Goal: Contribute content: Contribute content

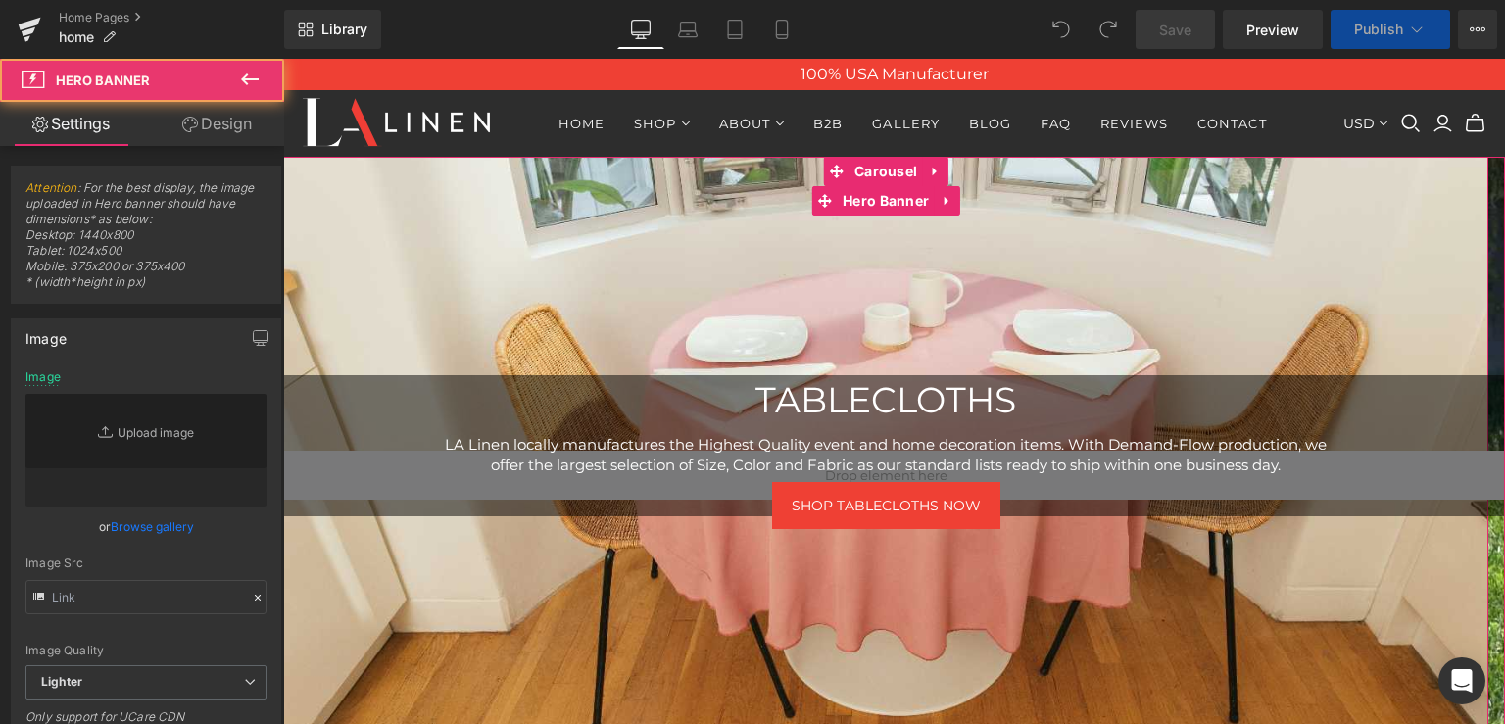
click at [770, 308] on div at bounding box center [885, 475] width 1205 height 637
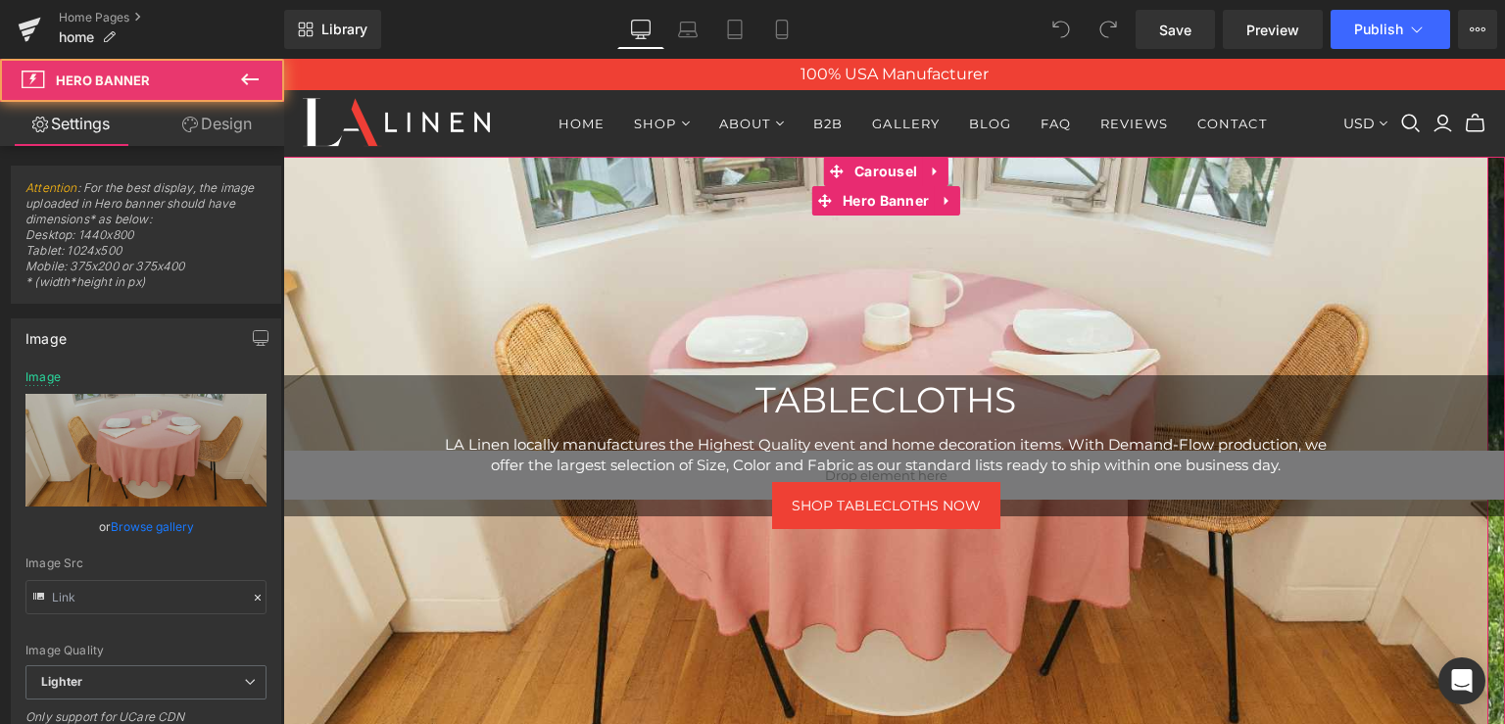
click at [940, 259] on div at bounding box center [885, 475] width 1205 height 637
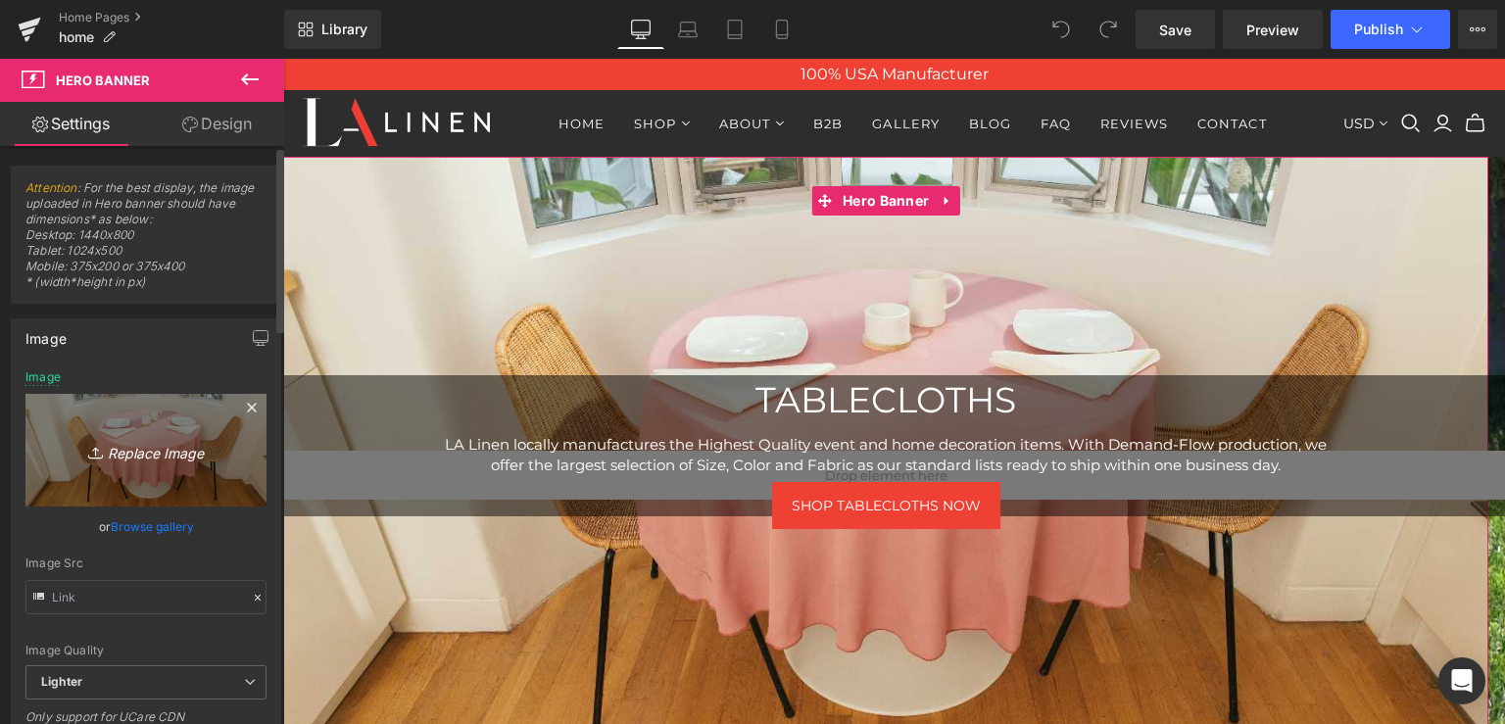
click at [143, 450] on icon "Replace Image" at bounding box center [146, 450] width 157 height 24
type input "C:\fakepath\rust tablecloth burgundy napkins.png"
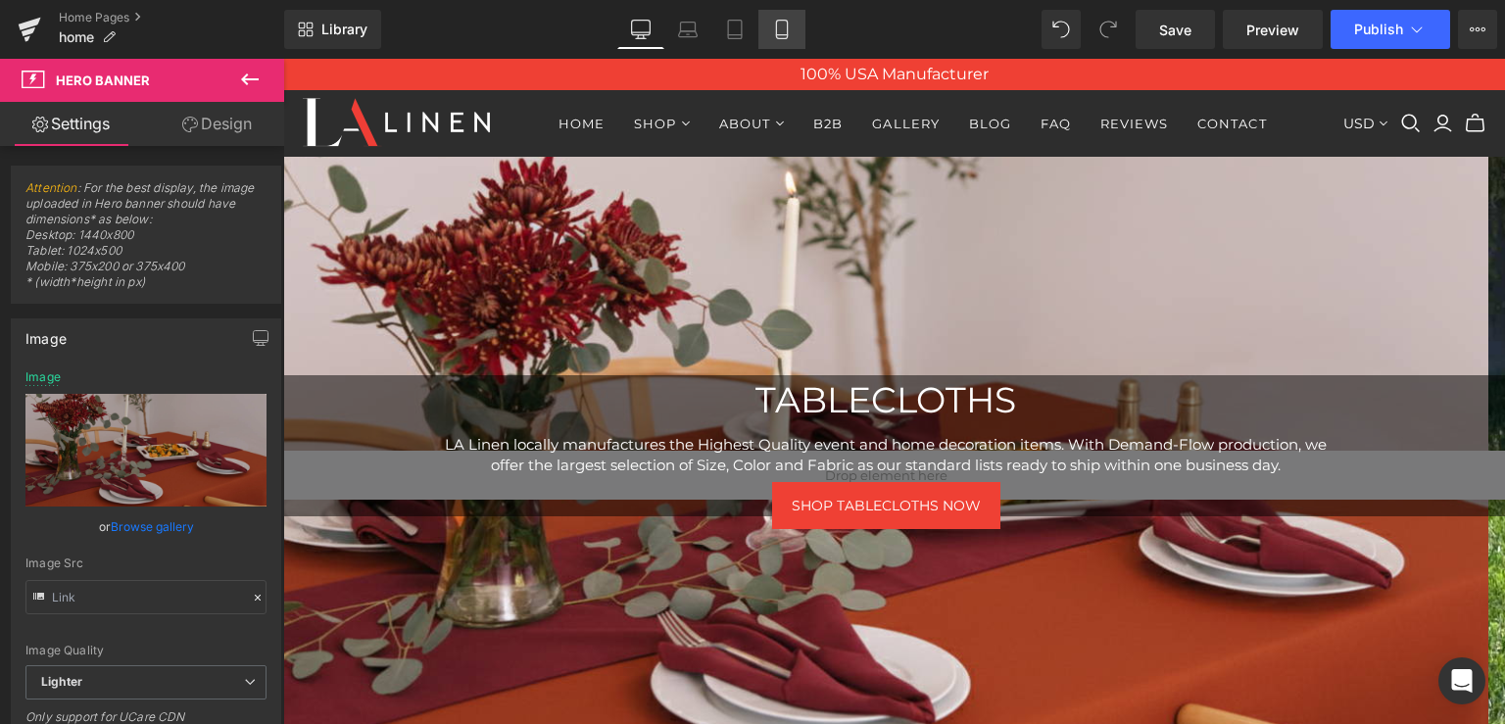
click at [778, 24] on icon at bounding box center [782, 30] width 20 height 20
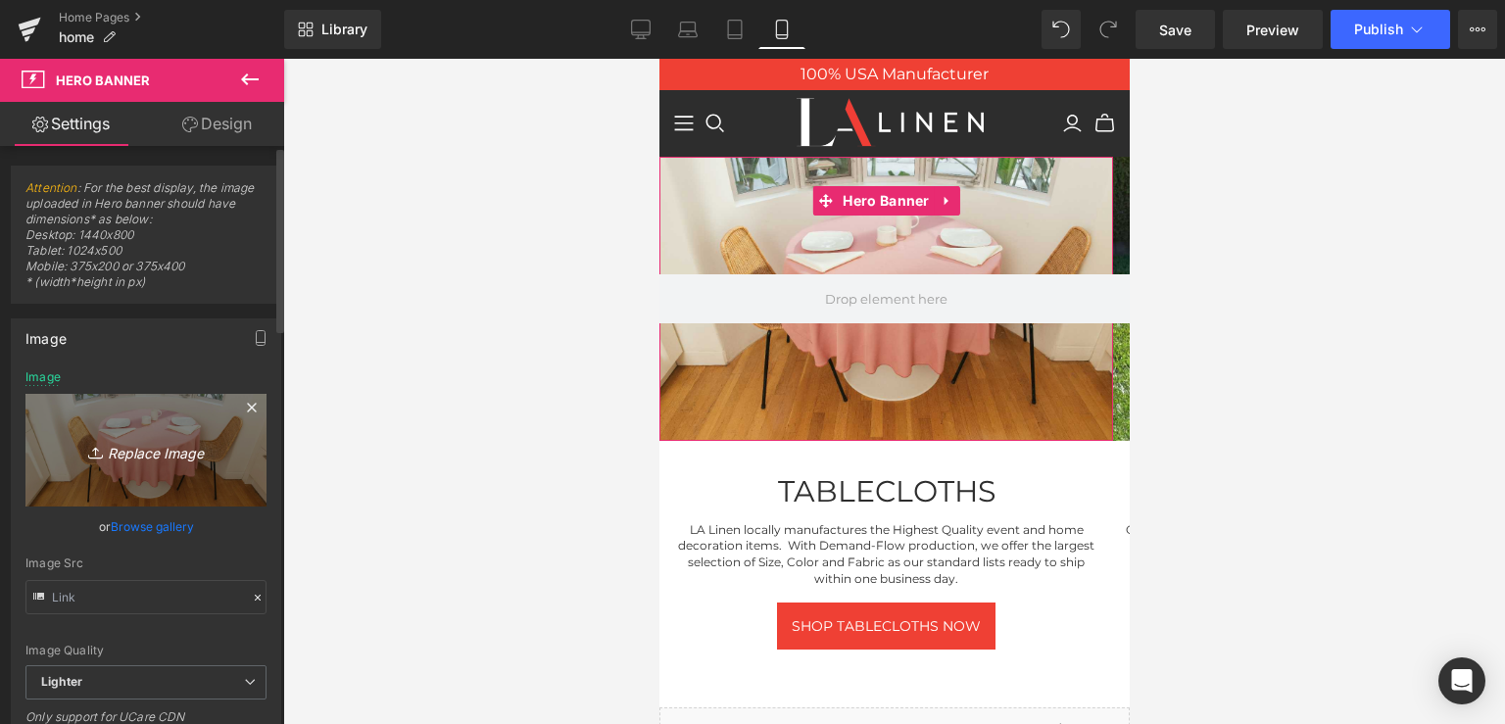
click at [144, 446] on icon "Replace Image" at bounding box center [146, 450] width 157 height 24
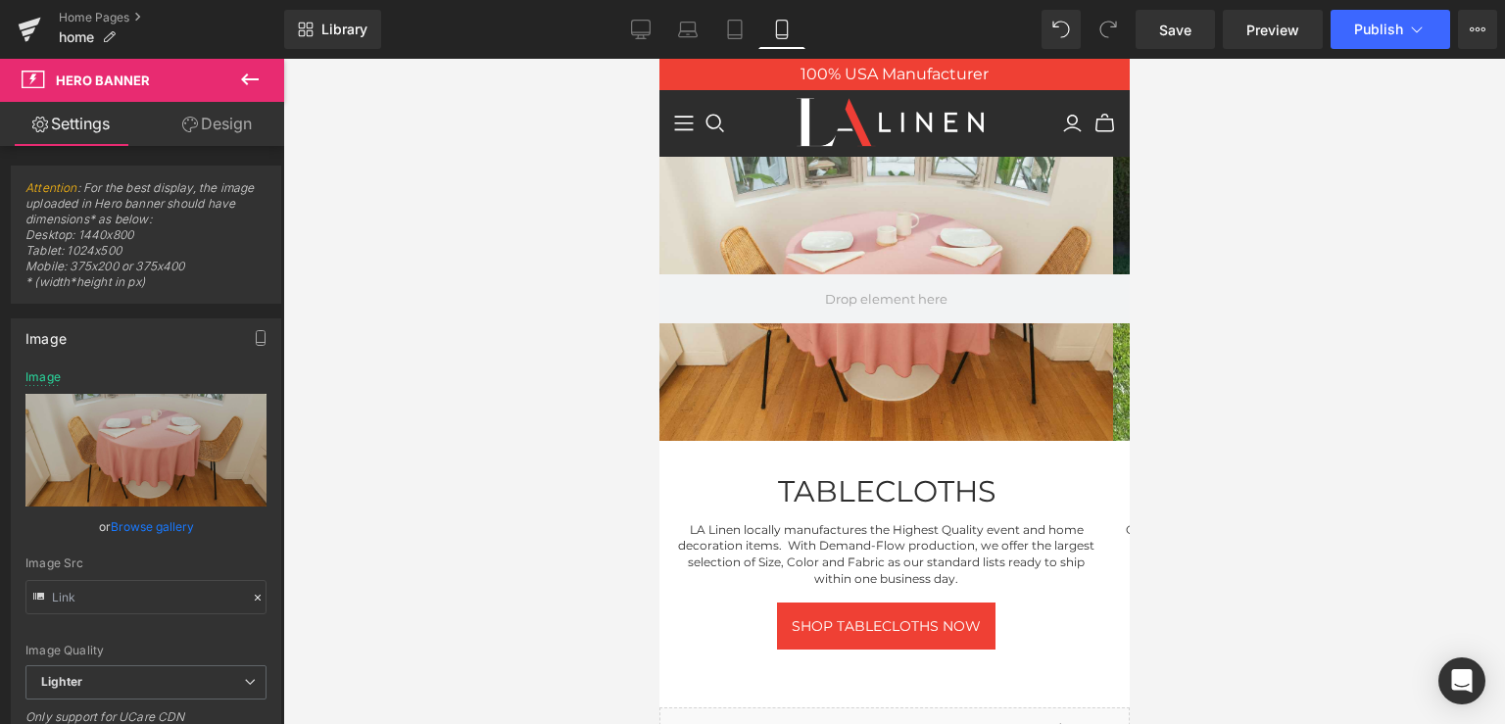
type input "C:\fakepath\rust tablecloth burgundy napkins.png"
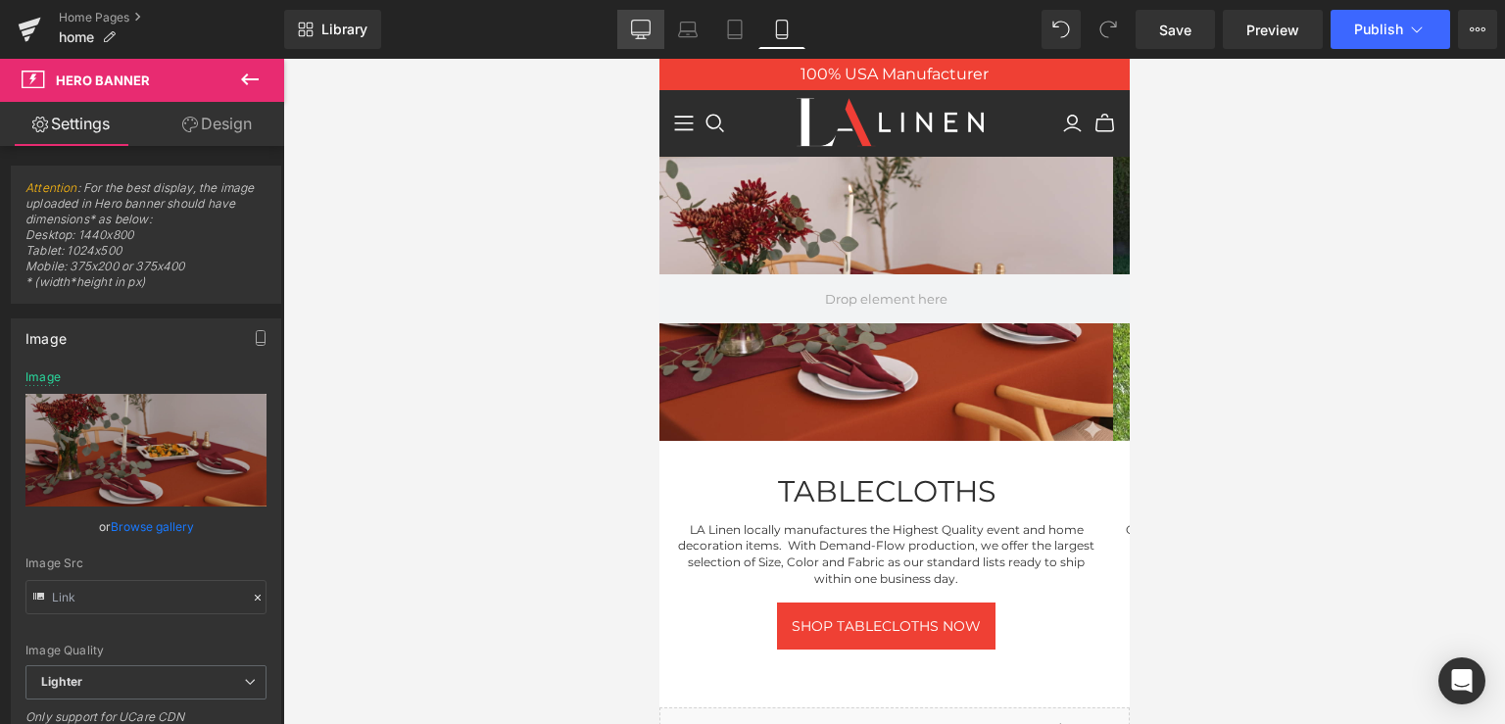
click at [640, 31] on icon at bounding box center [641, 30] width 20 height 20
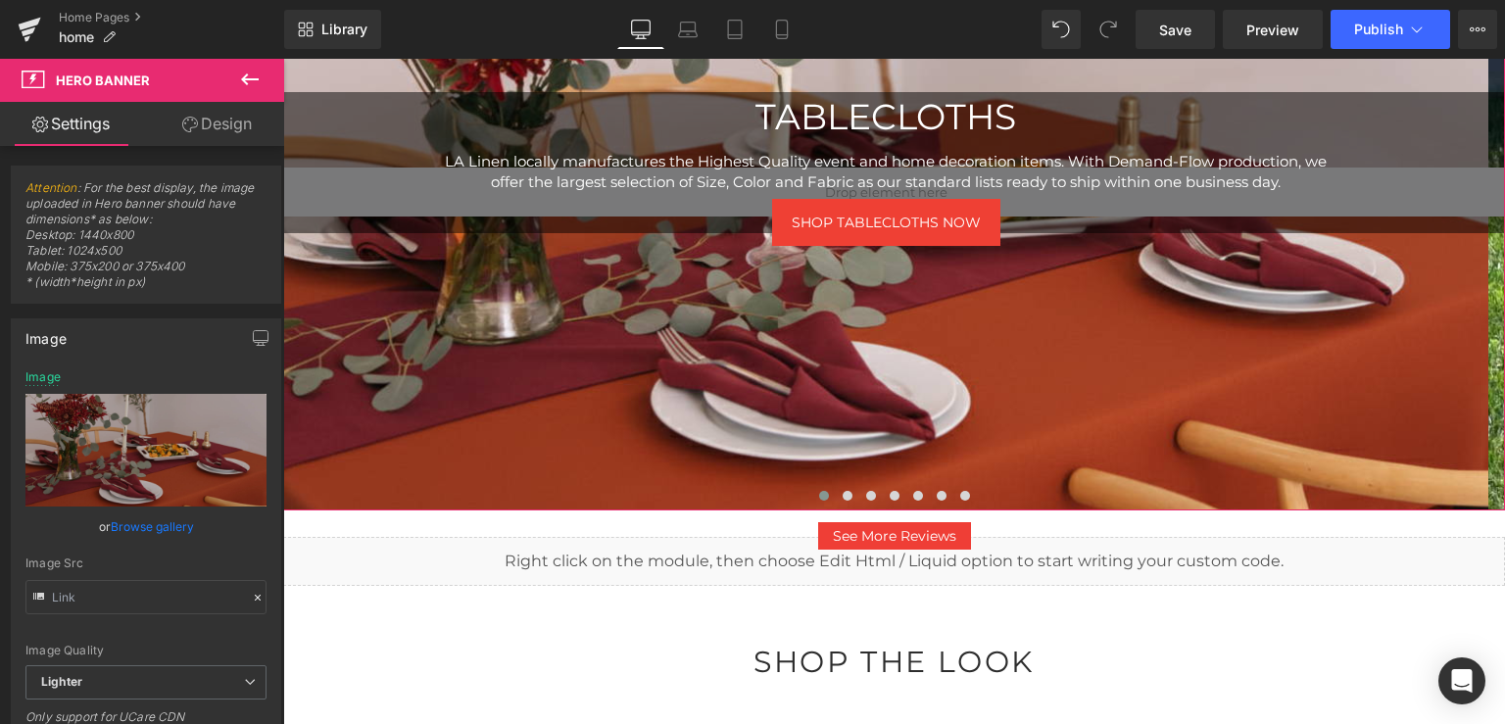
scroll to position [310, 0]
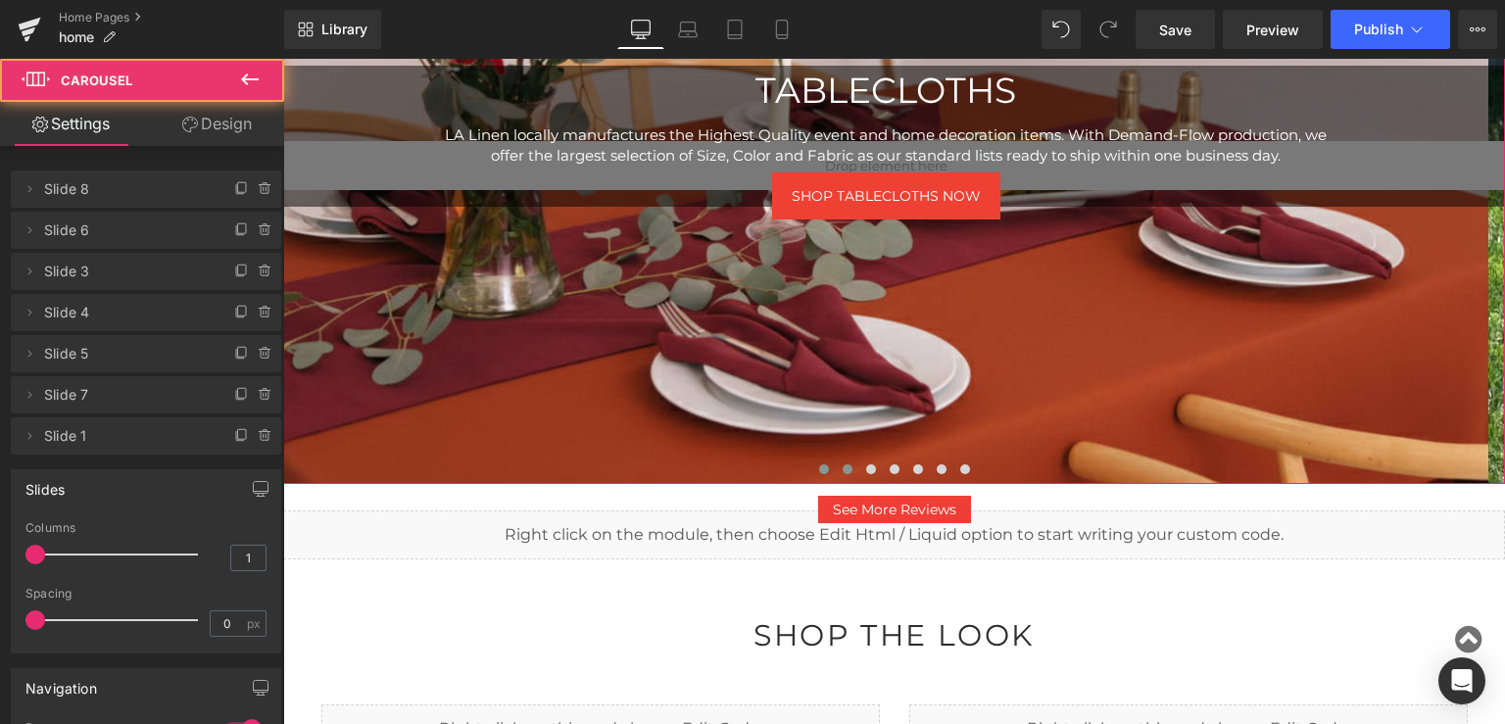
click at [843, 472] on span at bounding box center [848, 469] width 10 height 10
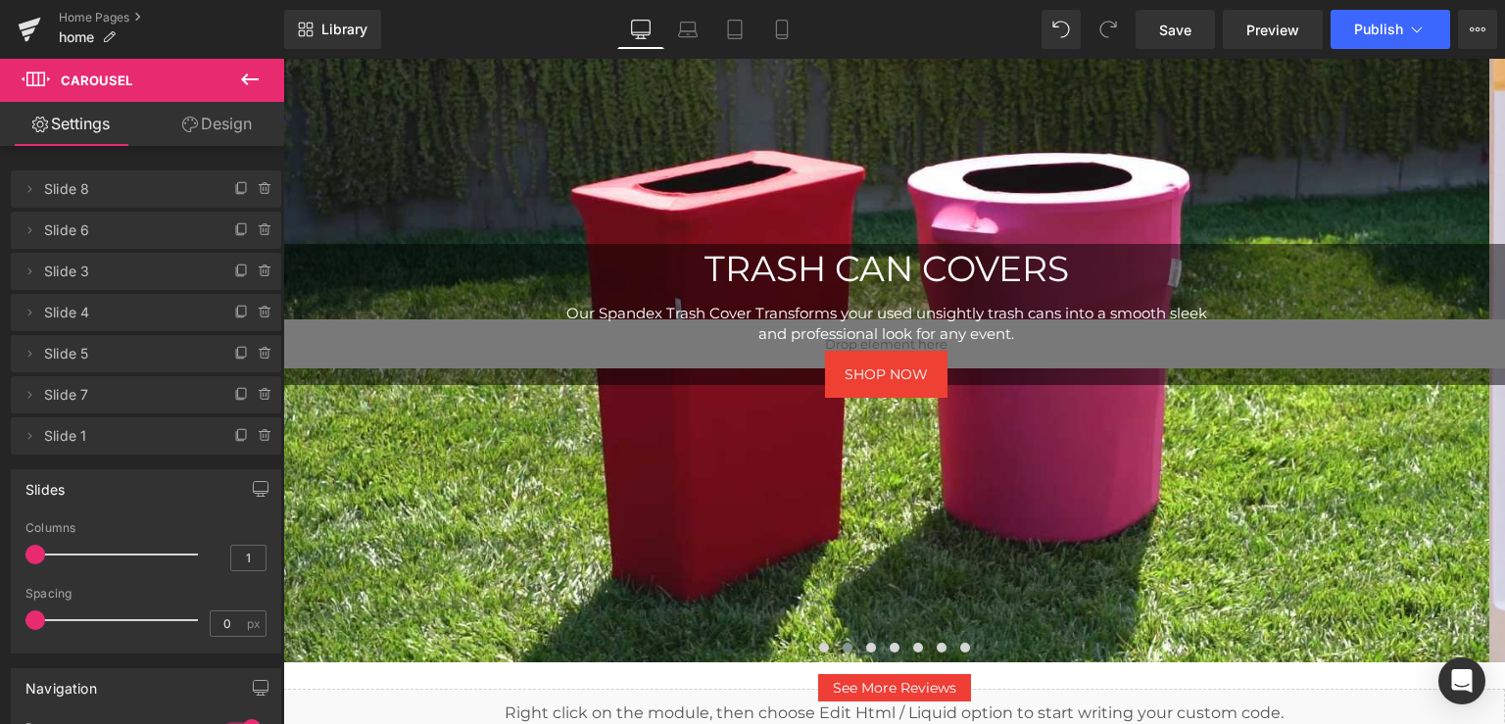
scroll to position [103, 0]
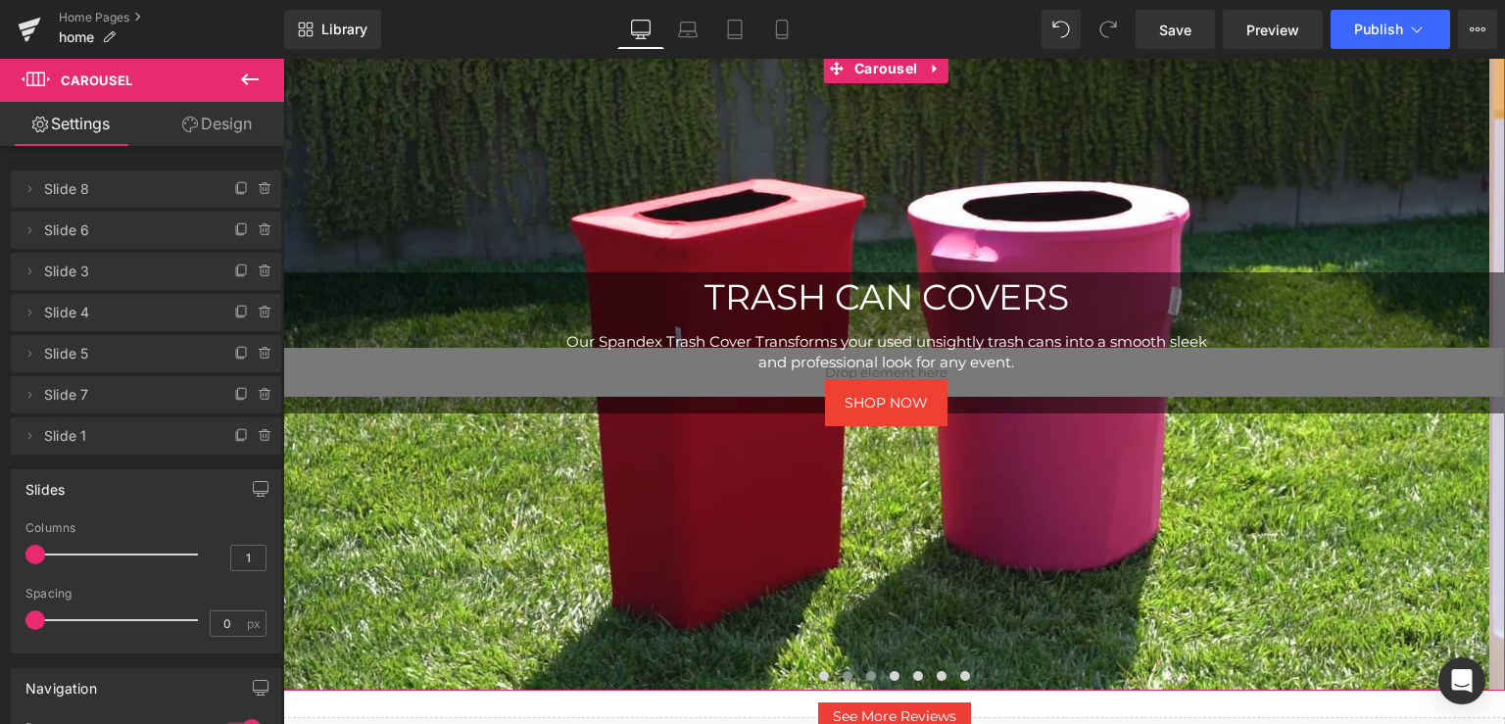
click at [864, 676] on button at bounding box center [871, 676] width 24 height 20
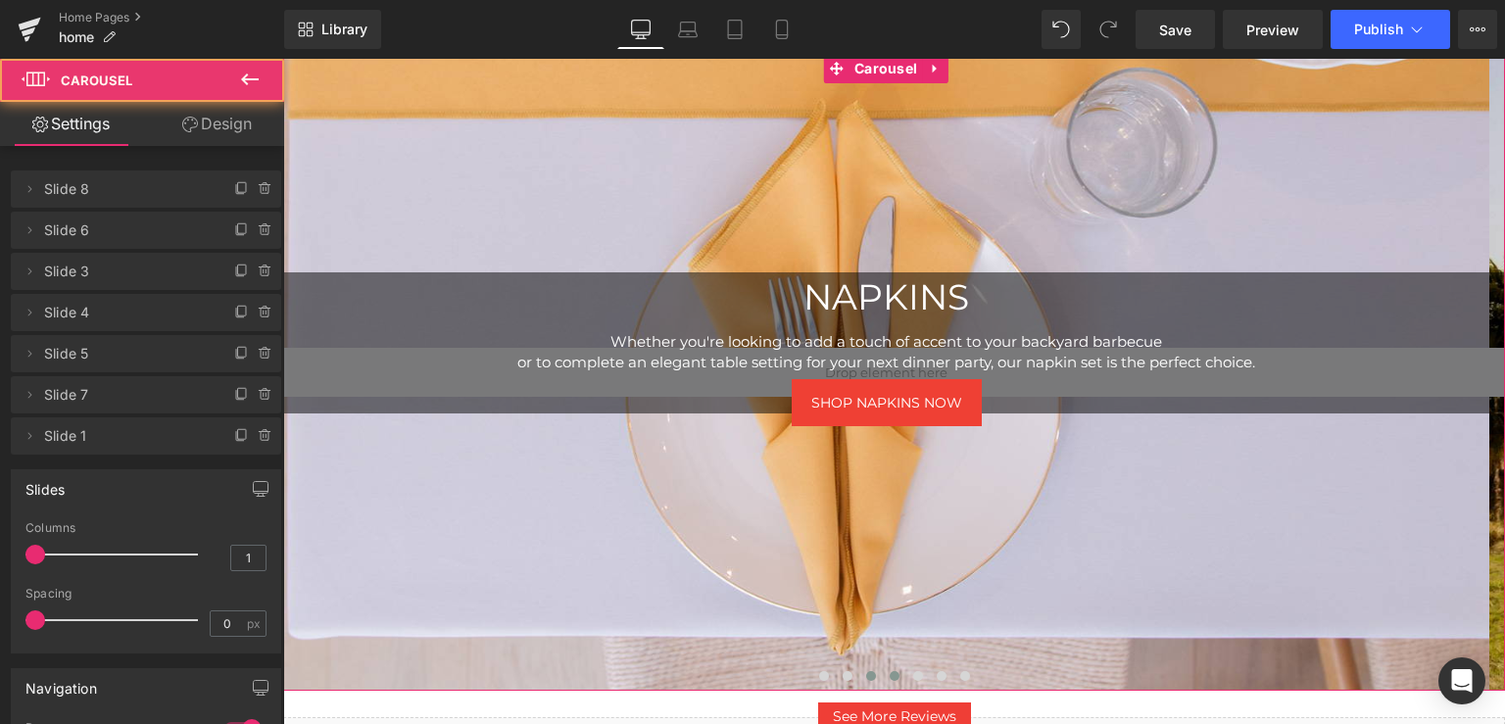
click at [890, 681] on span at bounding box center [895, 676] width 10 height 10
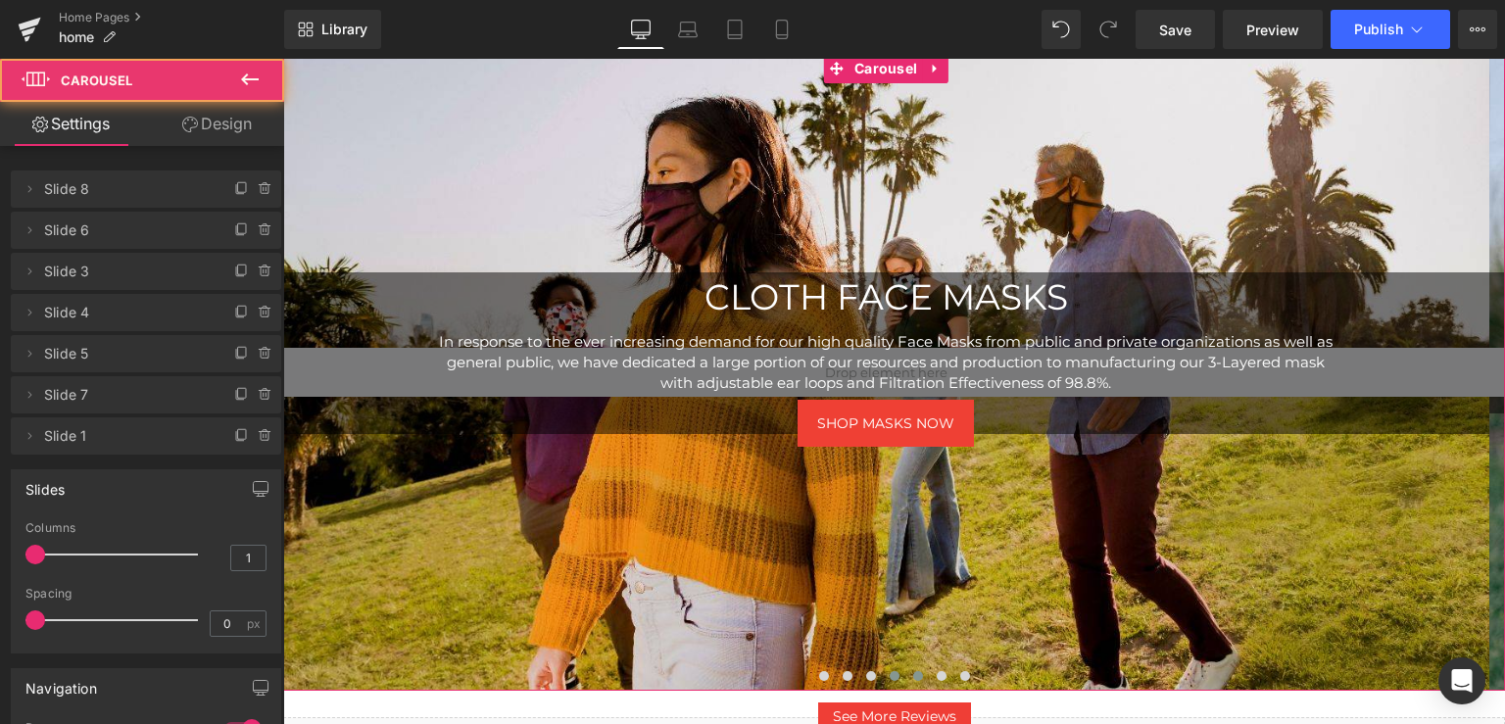
click at [913, 678] on span at bounding box center [918, 676] width 10 height 10
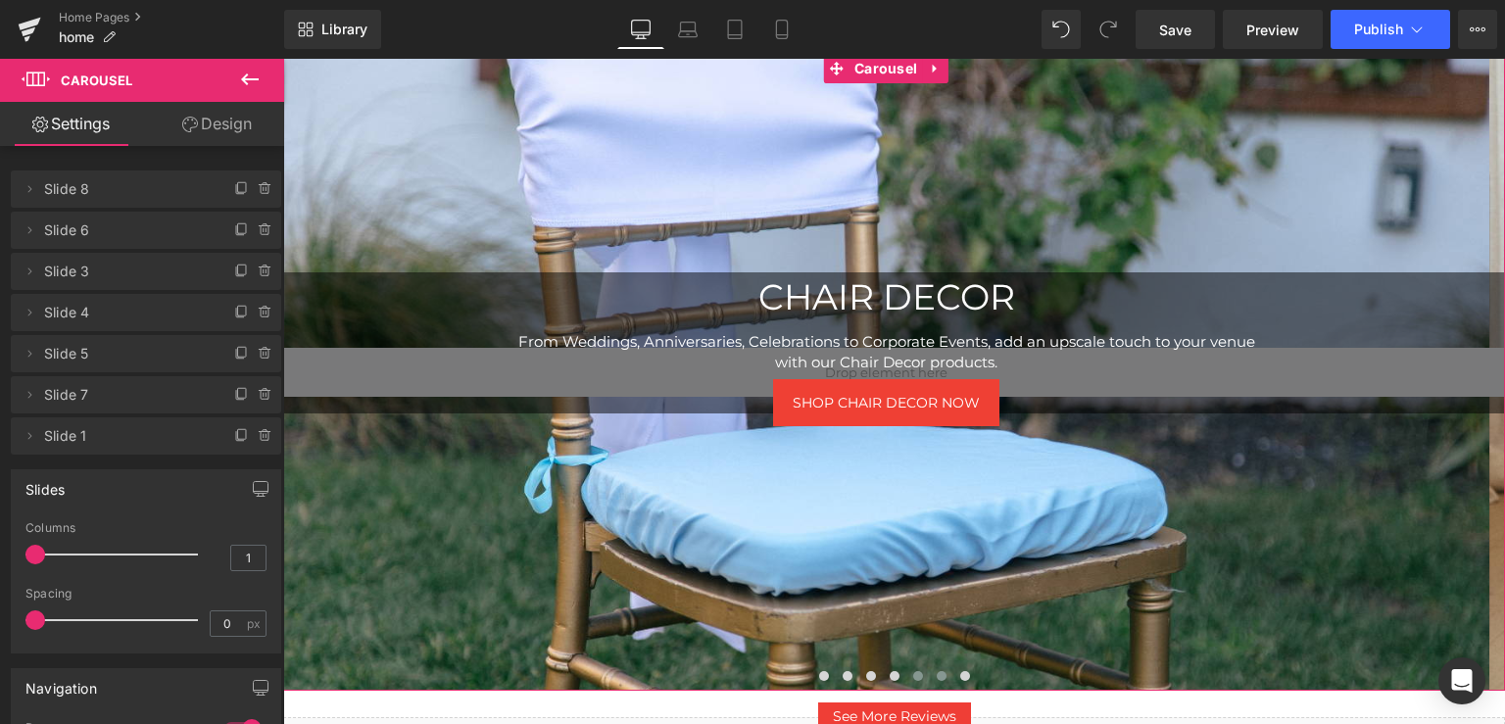
click at [937, 680] on span at bounding box center [942, 676] width 10 height 10
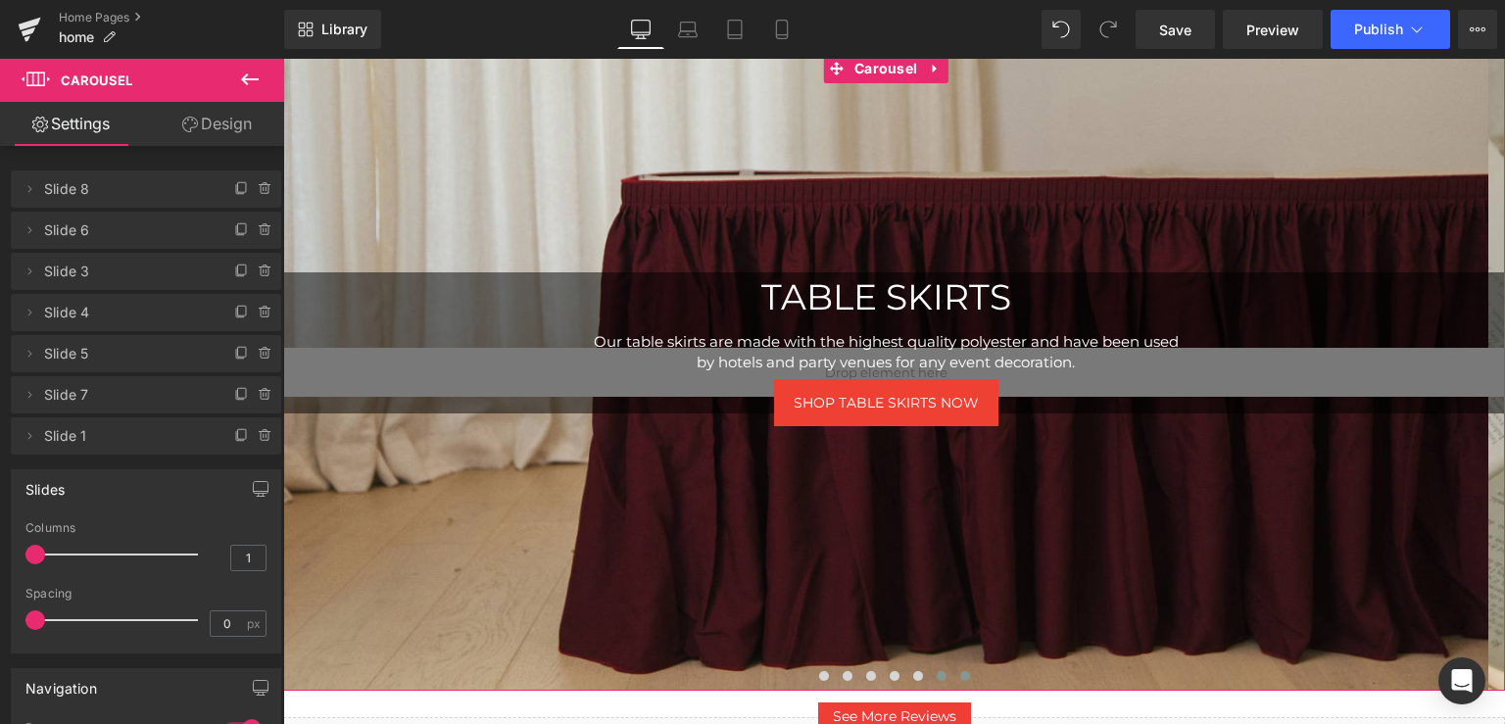
click at [960, 679] on span at bounding box center [965, 676] width 10 height 10
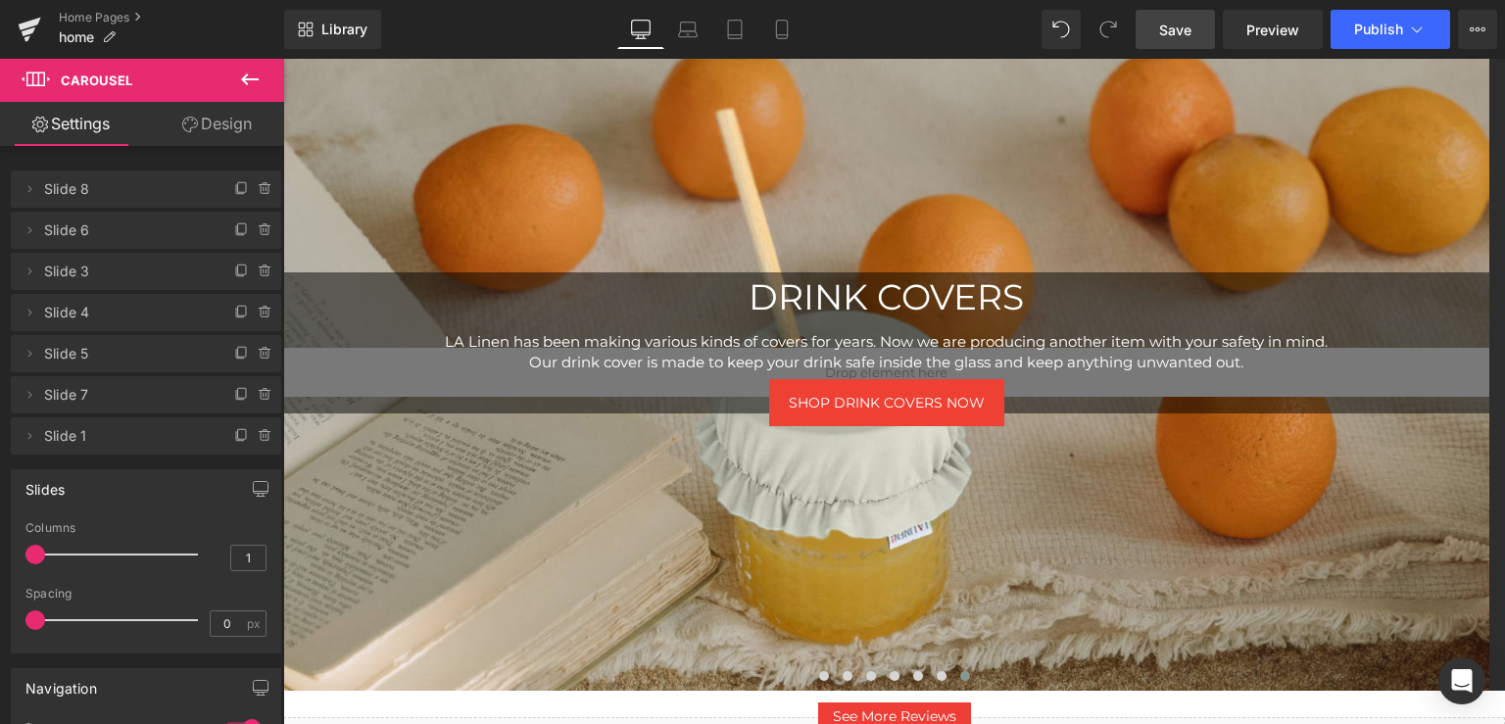
click at [1169, 23] on span "Save" at bounding box center [1175, 30] width 32 height 21
click at [1426, 21] on icon at bounding box center [1417, 30] width 20 height 20
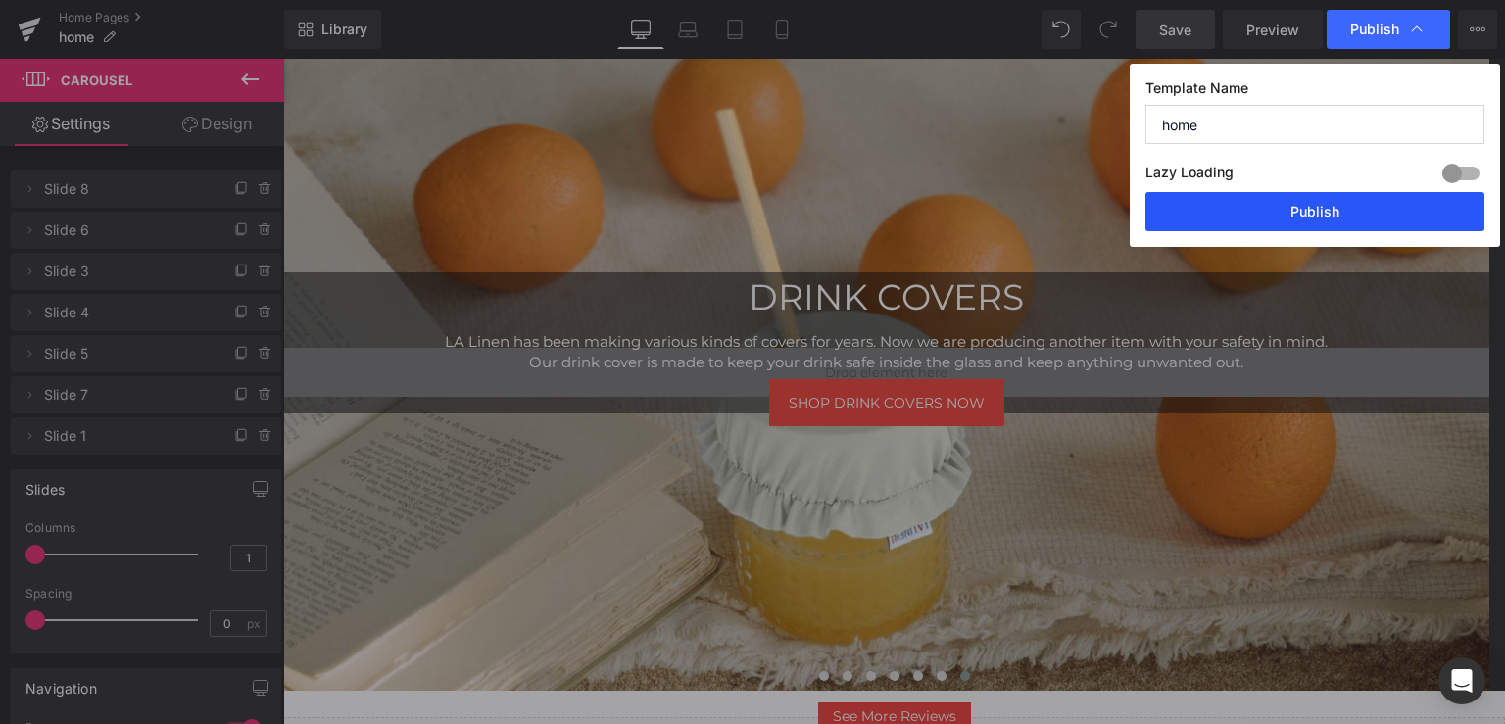
click at [1325, 207] on button "Publish" at bounding box center [1314, 211] width 339 height 39
